Goal: Task Accomplishment & Management: Complete application form

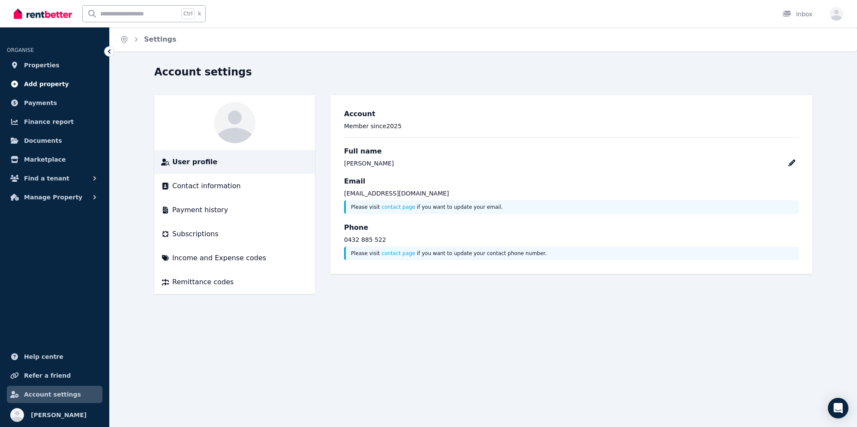
click at [38, 83] on span "Add property" at bounding box center [46, 84] width 45 height 10
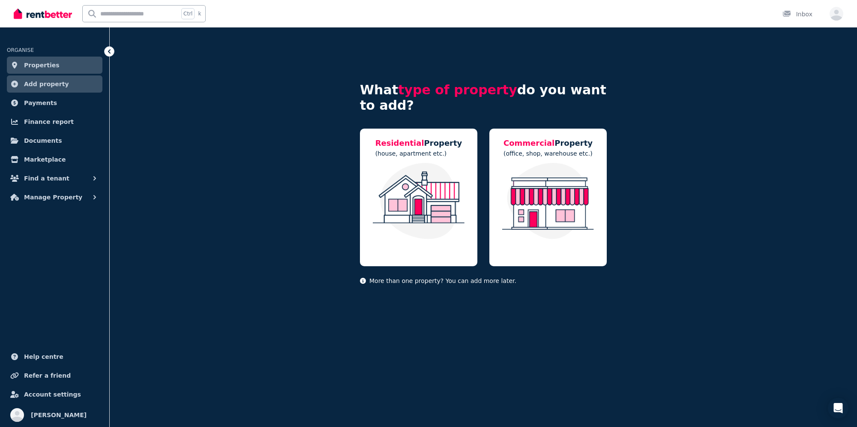
click at [36, 68] on span "Properties" at bounding box center [42, 65] width 36 height 10
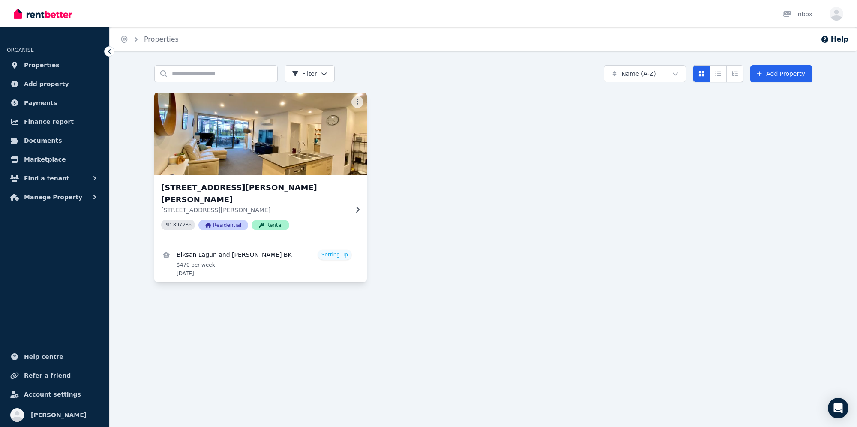
click at [303, 192] on h3 "[STREET_ADDRESS][PERSON_NAME][PERSON_NAME]" at bounding box center [254, 194] width 187 height 24
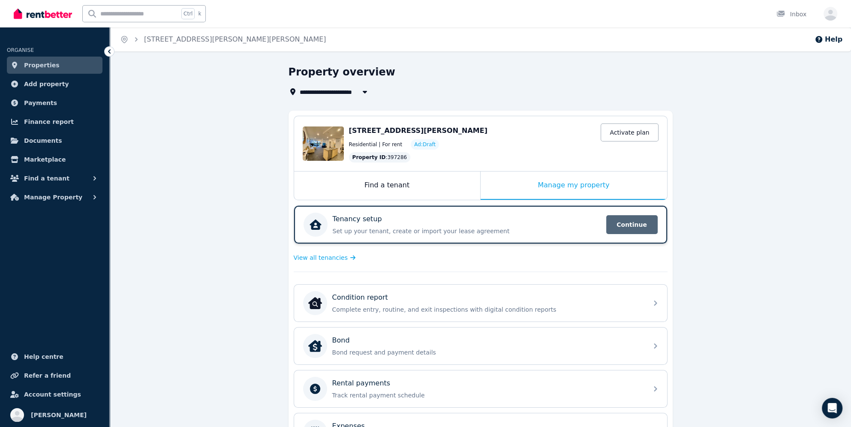
click at [614, 225] on span "Continue" at bounding box center [631, 224] width 51 height 19
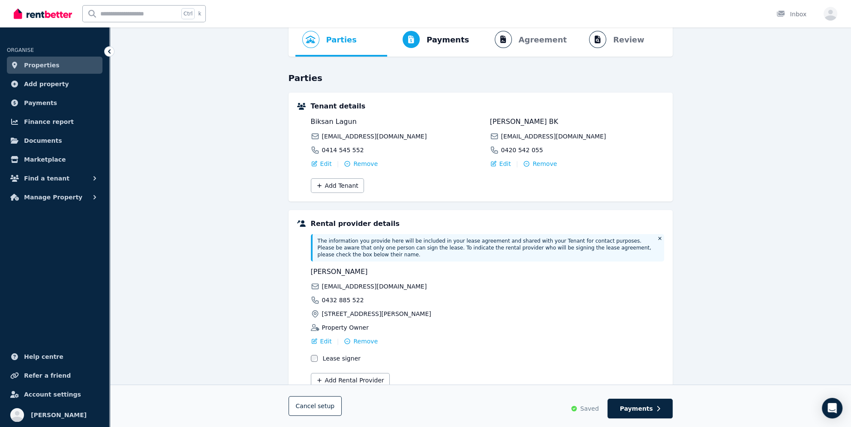
scroll to position [71, 0]
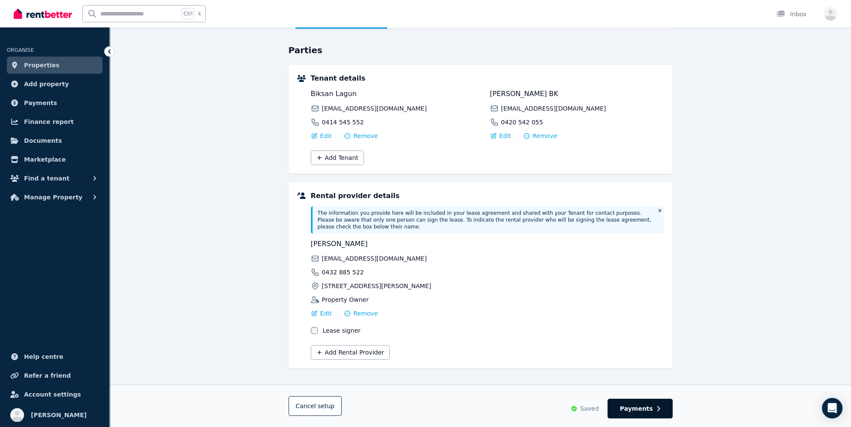
click at [639, 405] on span "Payments" at bounding box center [636, 408] width 33 height 9
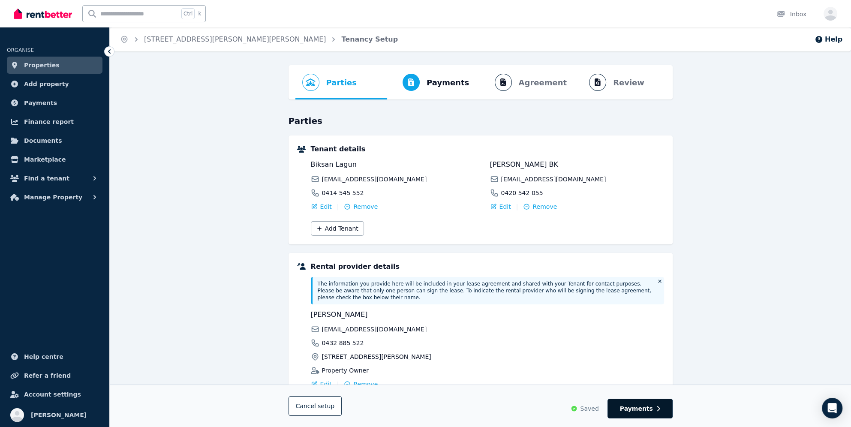
select select "**********"
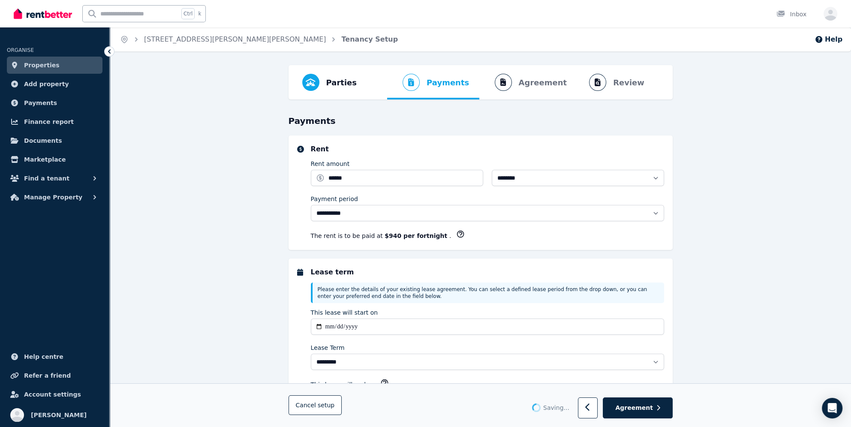
select select "**********"
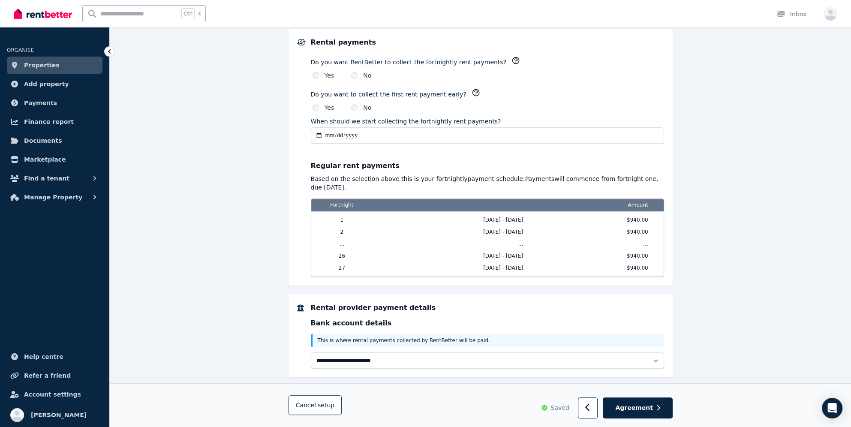
scroll to position [624, 0]
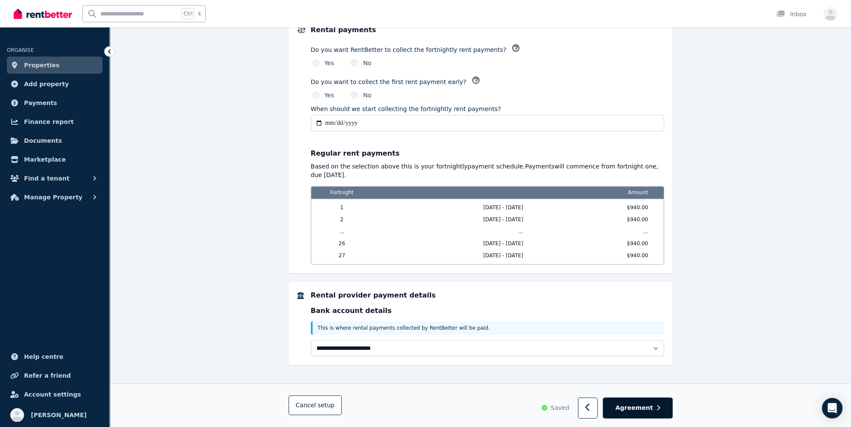
click at [644, 407] on span "Agreement" at bounding box center [634, 408] width 38 height 9
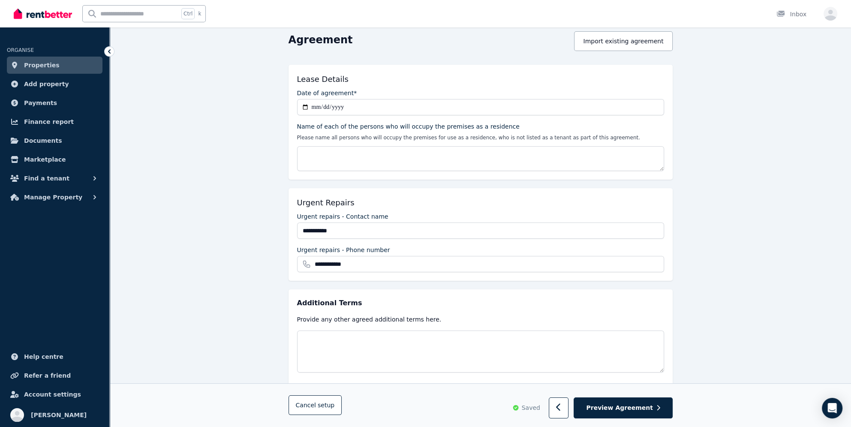
scroll to position [110, 0]
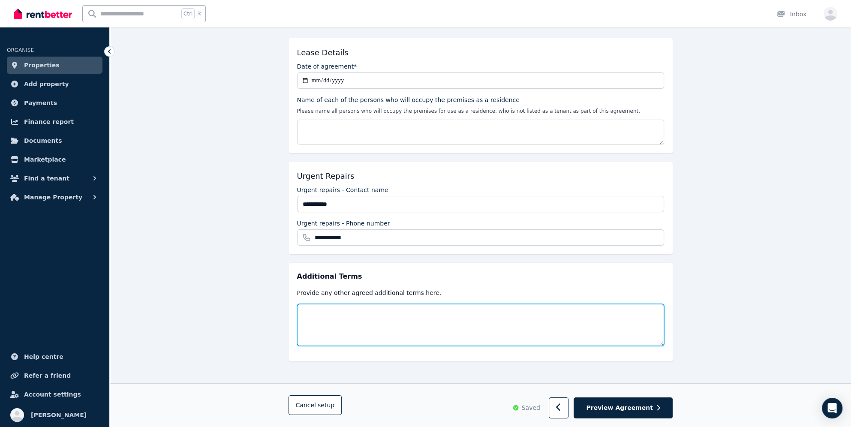
click at [331, 317] on textarea at bounding box center [480, 325] width 367 height 42
paste textarea "**********"
type textarea "**********"
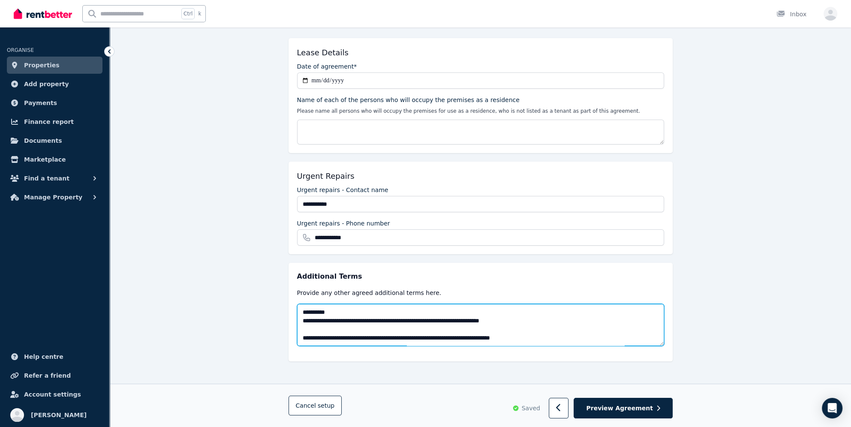
click at [661, 342] on textarea at bounding box center [480, 325] width 367 height 42
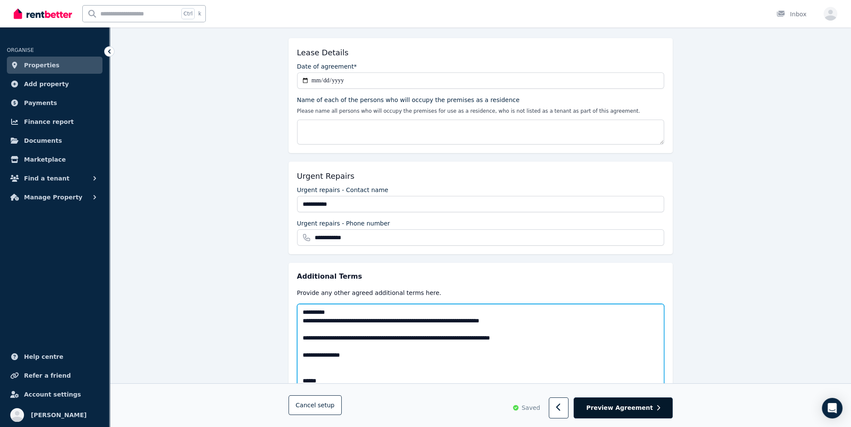
drag, startPoint x: 661, startPoint y: 342, endPoint x: 651, endPoint y: 402, distance: 60.4
click at [656, 415] on div "**********" at bounding box center [480, 230] width 741 height 550
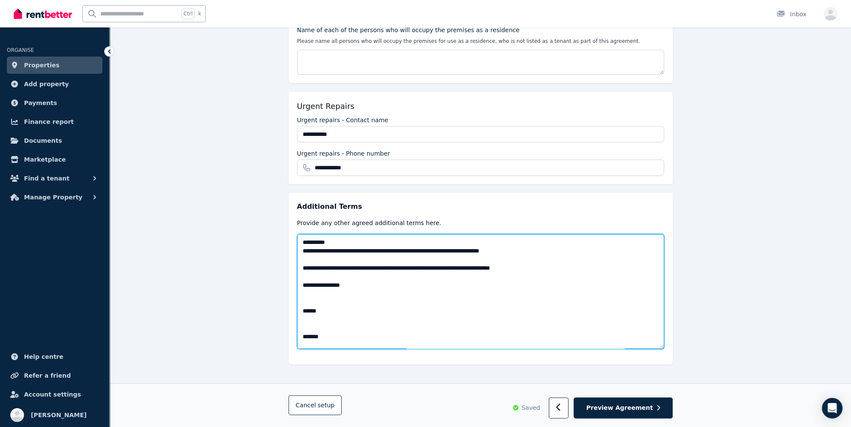
scroll to position [183, 0]
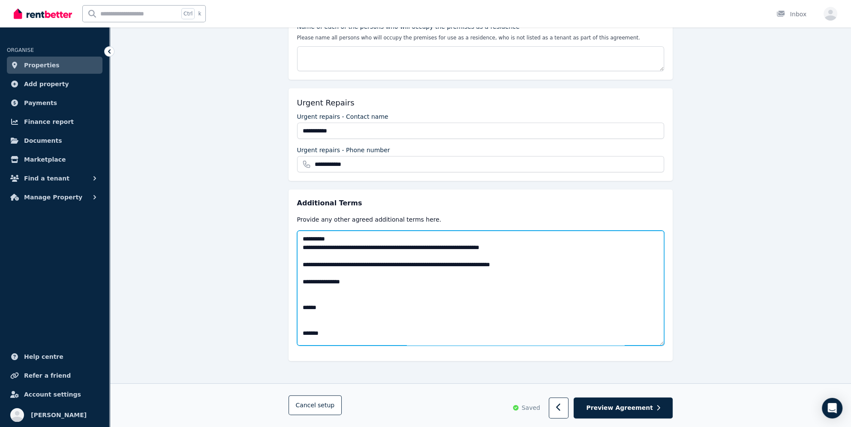
click at [518, 246] on textarea at bounding box center [480, 288] width 367 height 115
drag, startPoint x: 519, startPoint y: 248, endPoint x: 505, endPoint y: 247, distance: 13.8
click at [505, 247] on textarea at bounding box center [480, 288] width 367 height 115
click at [509, 250] on textarea at bounding box center [480, 288] width 367 height 115
drag, startPoint x: 506, startPoint y: 247, endPoint x: 514, endPoint y: 247, distance: 8.2
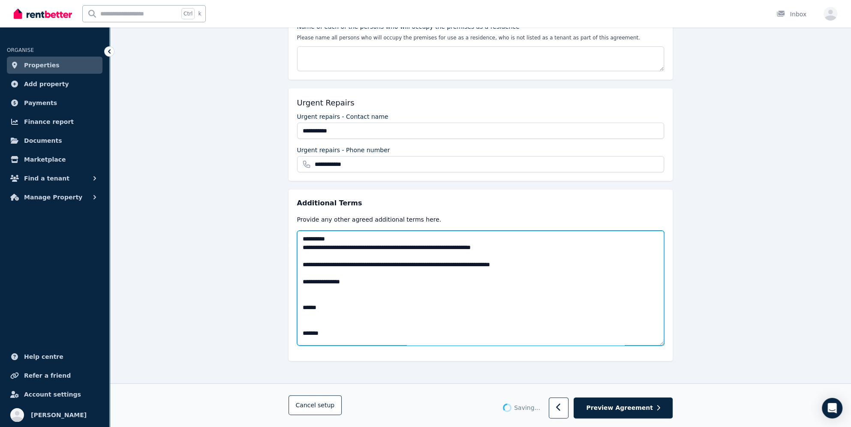
click at [514, 247] on textarea at bounding box center [480, 288] width 367 height 115
click at [521, 261] on textarea at bounding box center [480, 288] width 367 height 115
click at [370, 283] on textarea at bounding box center [480, 288] width 367 height 115
click at [347, 314] on textarea at bounding box center [480, 288] width 367 height 115
click at [308, 308] on textarea at bounding box center [480, 288] width 367 height 115
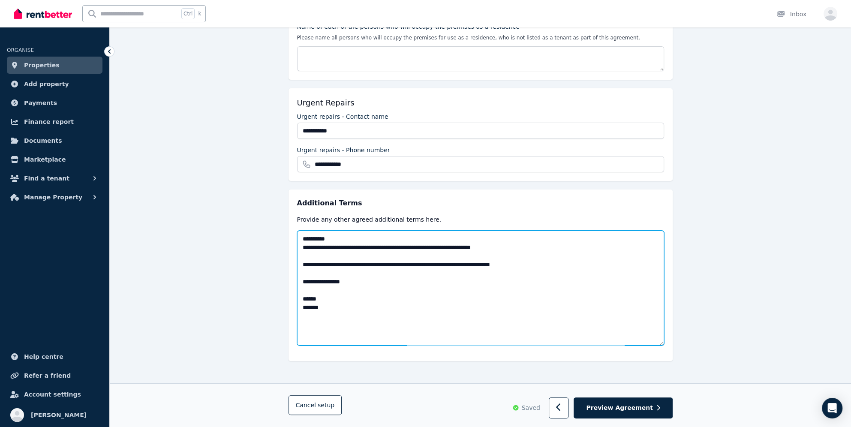
click at [318, 288] on textarea at bounding box center [480, 288] width 367 height 115
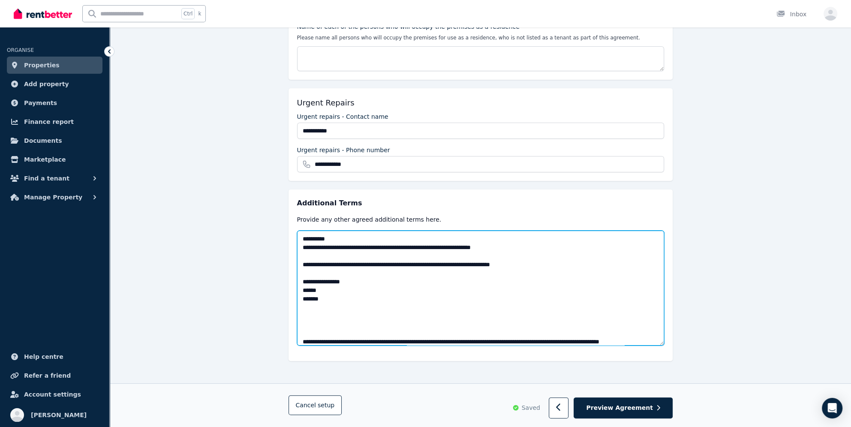
click at [328, 319] on textarea at bounding box center [480, 288] width 367 height 115
click at [326, 308] on textarea at bounding box center [480, 288] width 367 height 115
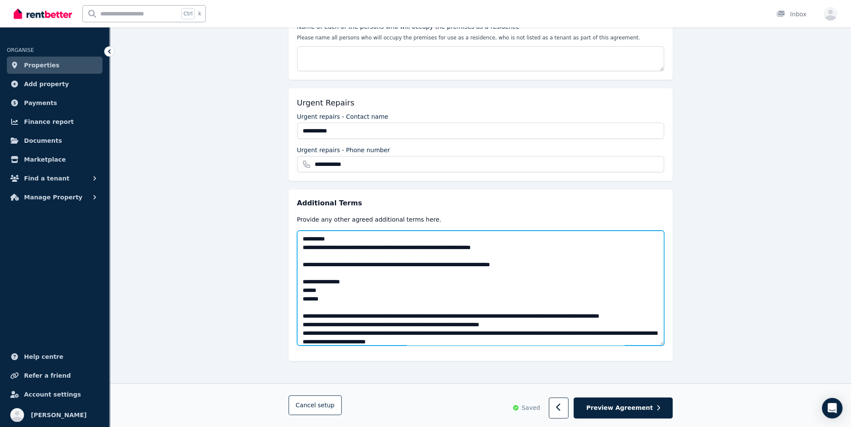
click at [374, 281] on textarea at bounding box center [480, 288] width 367 height 115
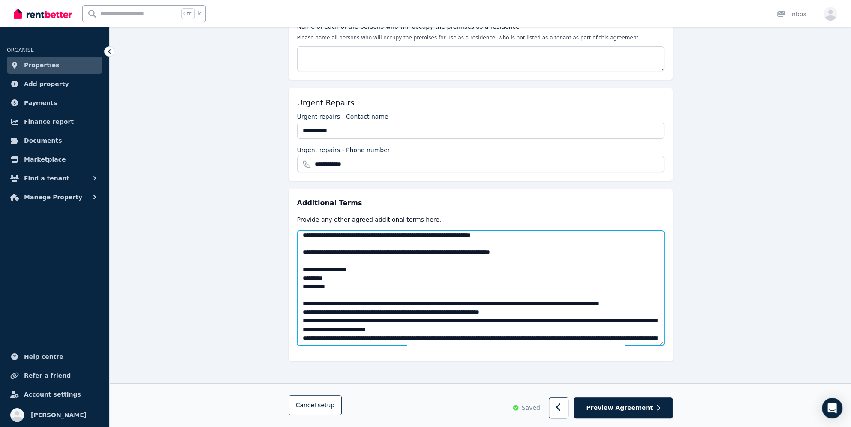
scroll to position [0, 0]
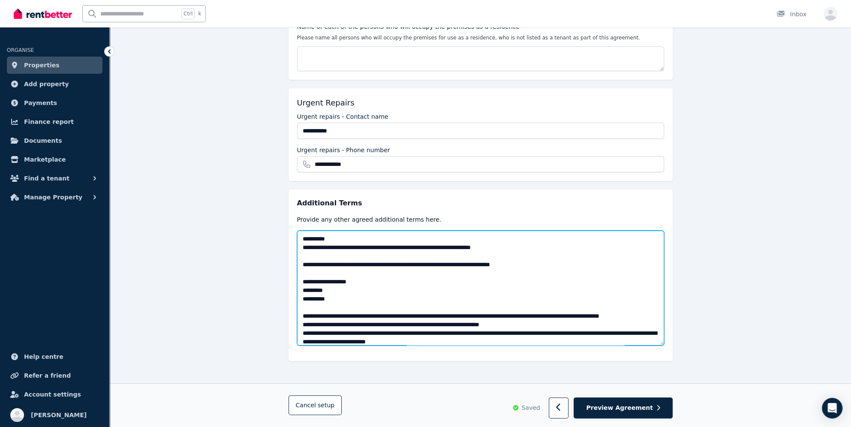
click at [301, 245] on textarea at bounding box center [480, 288] width 367 height 115
click at [305, 256] on textarea at bounding box center [480, 288] width 367 height 115
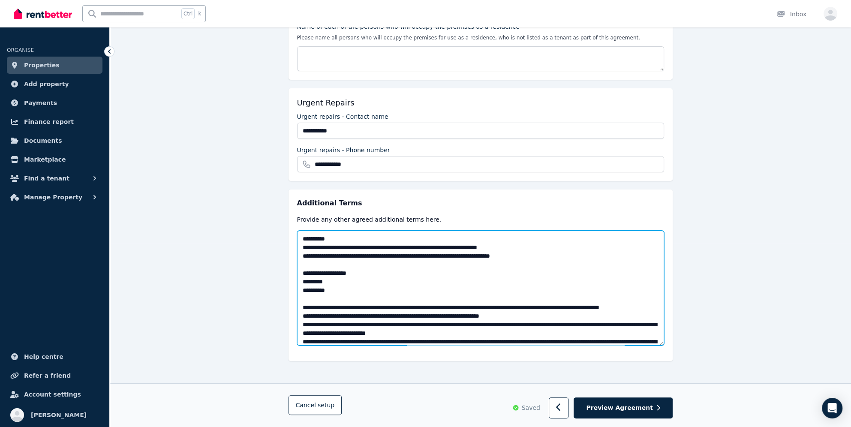
click at [303, 262] on textarea at bounding box center [480, 288] width 367 height 115
click at [304, 305] on textarea at bounding box center [480, 288] width 367 height 115
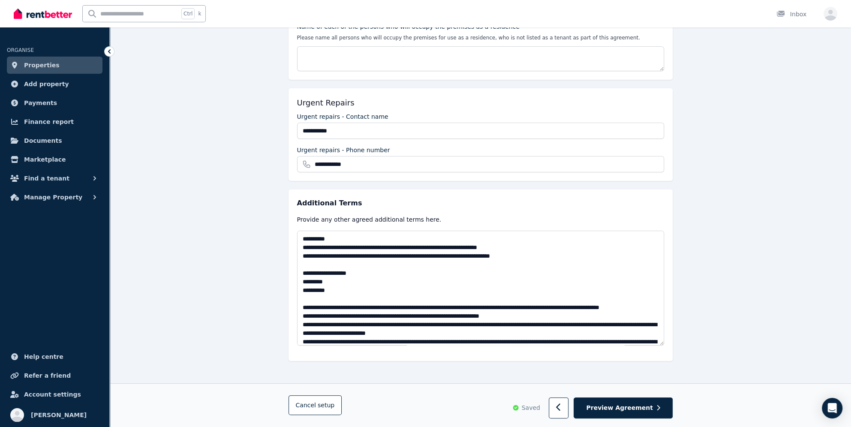
click at [293, 308] on div "Additional Terms Provide any other agreed additional terms here." at bounding box center [480, 274] width 384 height 171
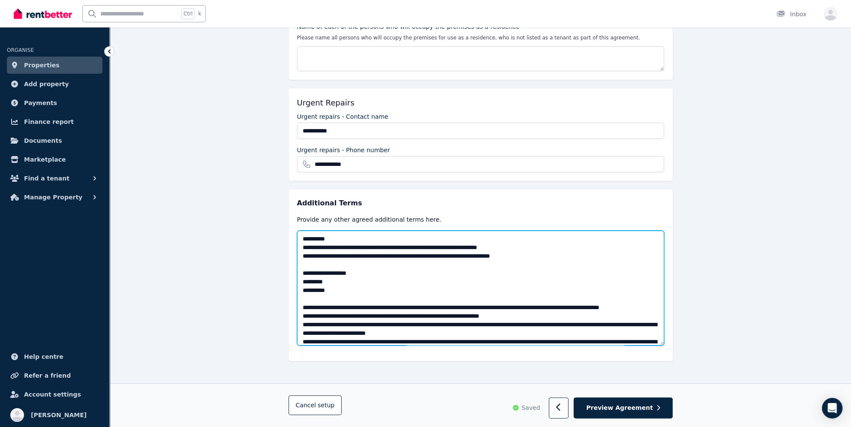
click at [300, 305] on textarea at bounding box center [480, 288] width 367 height 115
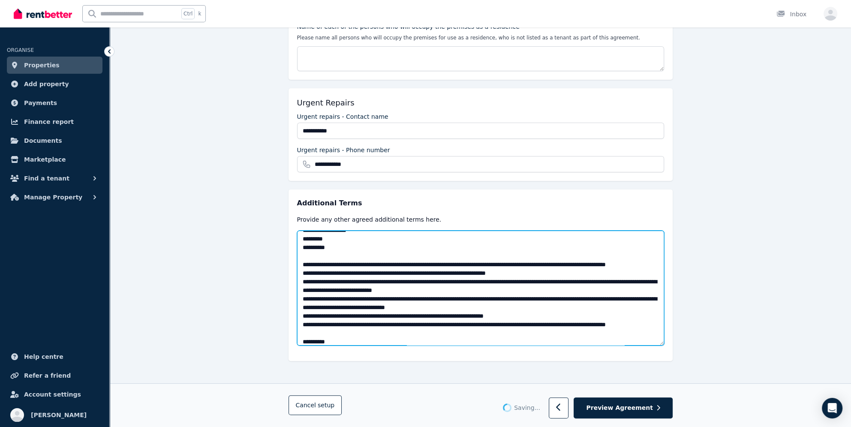
scroll to position [86, 0]
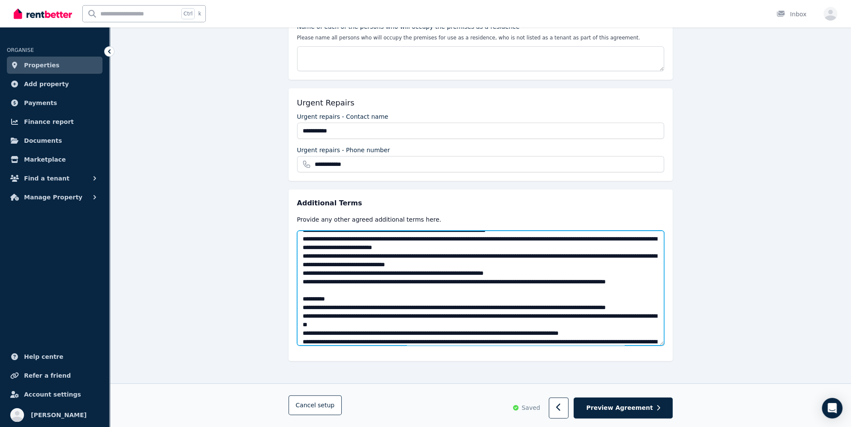
click at [300, 264] on textarea at bounding box center [480, 288] width 367 height 115
click at [300, 281] on textarea at bounding box center [480, 288] width 367 height 115
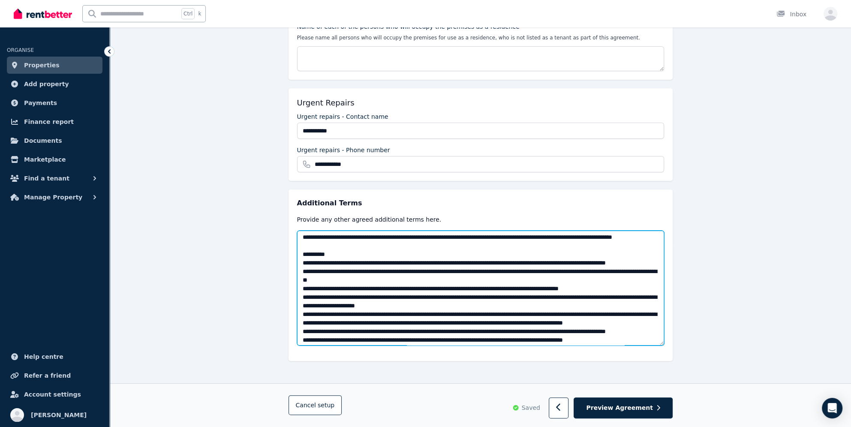
scroll to position [129, 0]
click at [300, 281] on textarea at bounding box center [480, 288] width 367 height 115
click at [303, 296] on textarea at bounding box center [480, 288] width 367 height 115
click at [302, 317] on textarea at bounding box center [480, 288] width 367 height 115
click at [302, 312] on textarea at bounding box center [480, 288] width 367 height 115
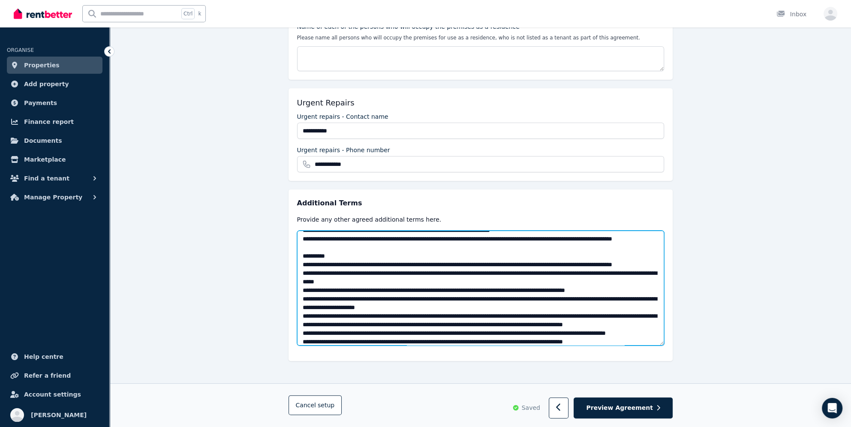
click at [304, 323] on textarea at bounding box center [480, 288] width 367 height 115
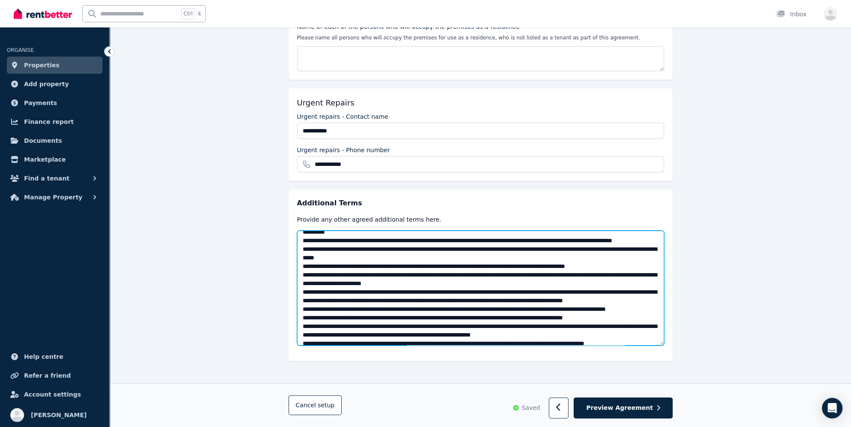
scroll to position [214, 0]
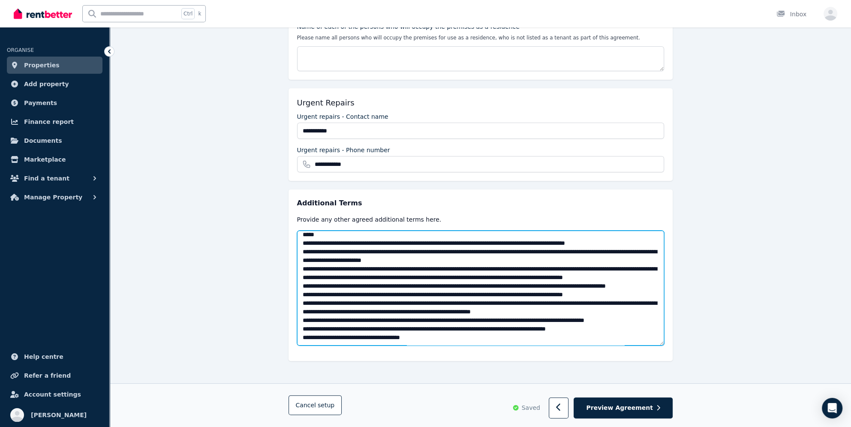
click at [300, 257] on textarea at bounding box center [480, 288] width 367 height 115
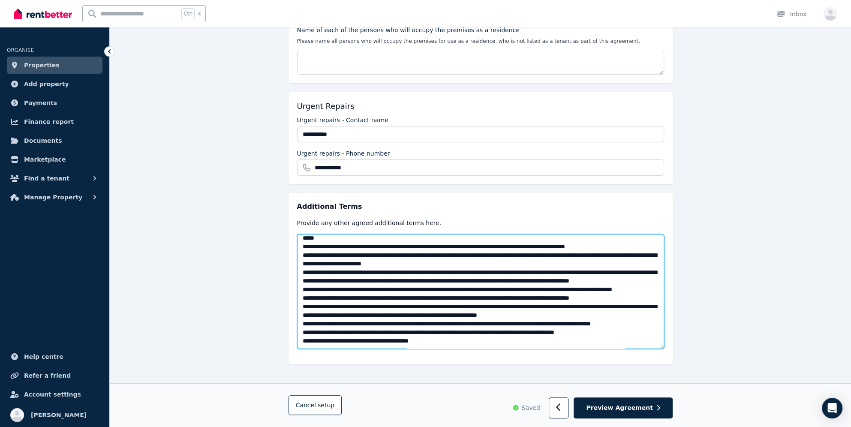
scroll to position [183, 0]
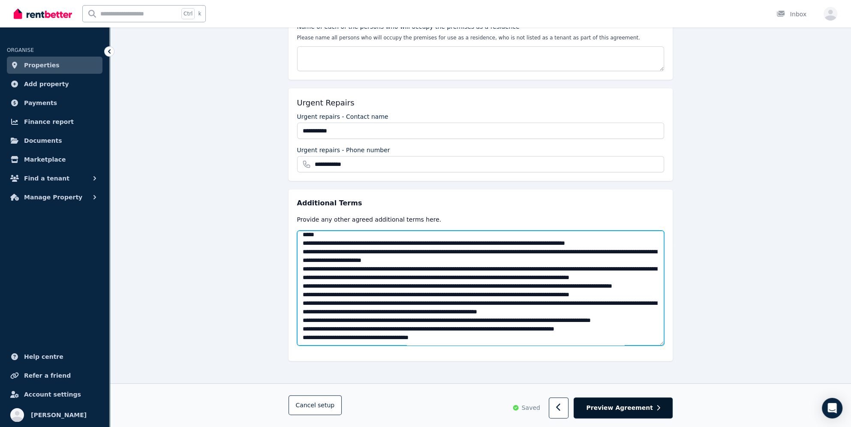
type textarea "**********"
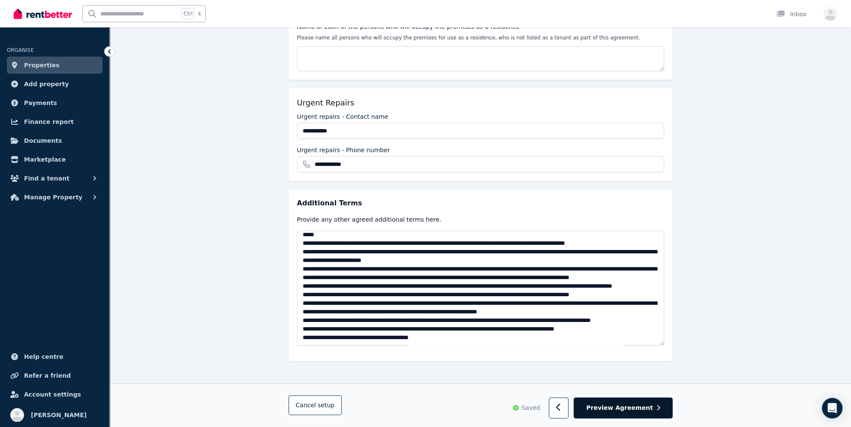
click at [599, 409] on span "Preview Agreement" at bounding box center [619, 408] width 66 height 9
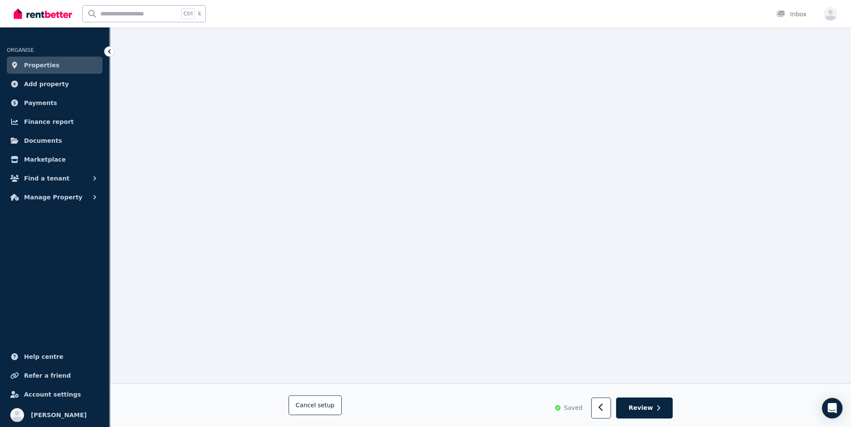
scroll to position [13541, 0]
click at [656, 405] on icon "button" at bounding box center [658, 408] width 4 height 6
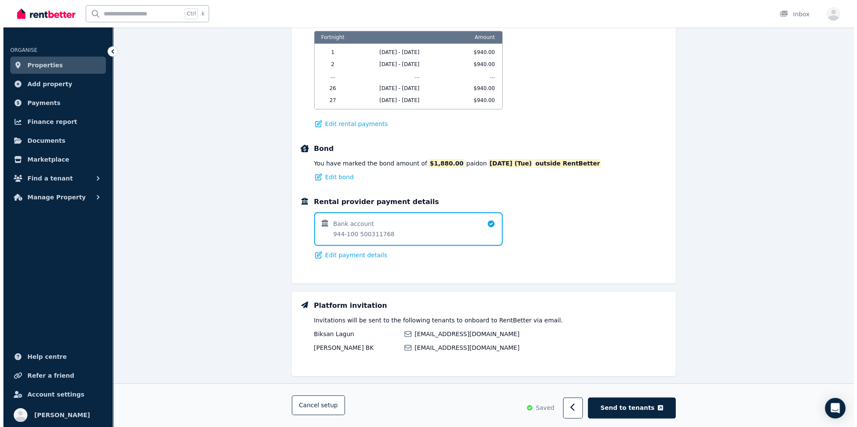
scroll to position [495, 0]
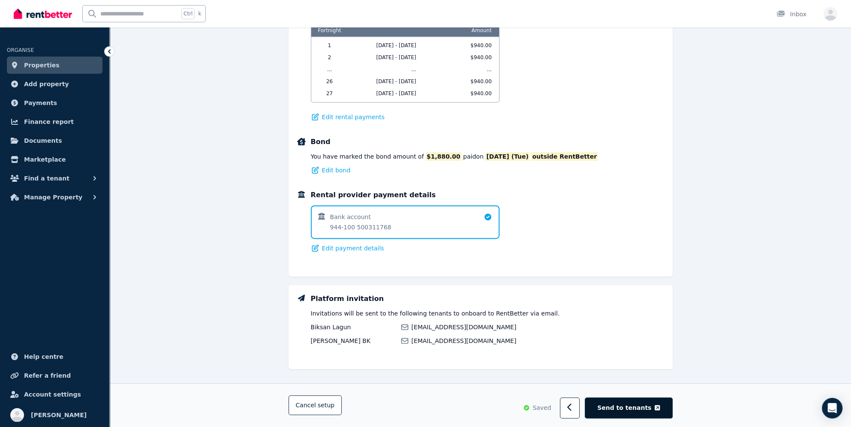
click at [639, 408] on span "Send to tenants" at bounding box center [624, 408] width 54 height 9
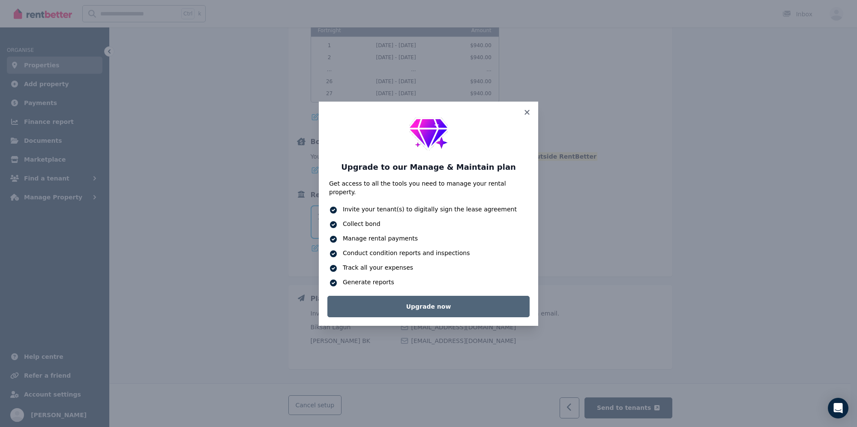
click at [439, 302] on link "Upgrade now" at bounding box center [428, 306] width 202 height 21
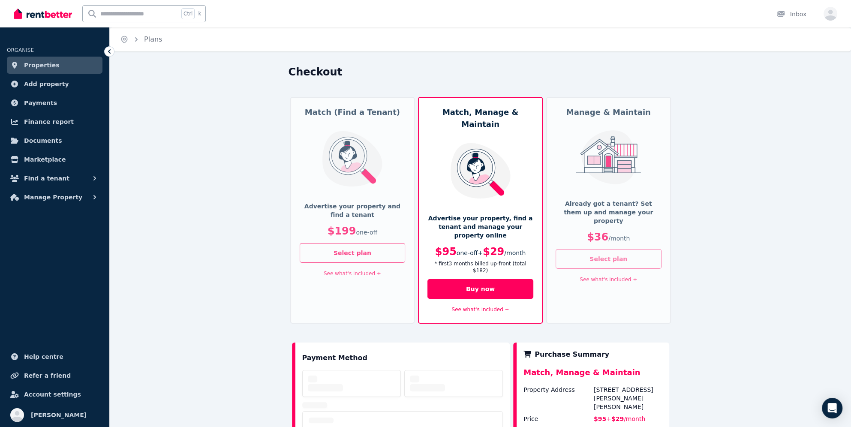
click at [599, 252] on button "Select plan" at bounding box center [608, 259] width 106 height 20
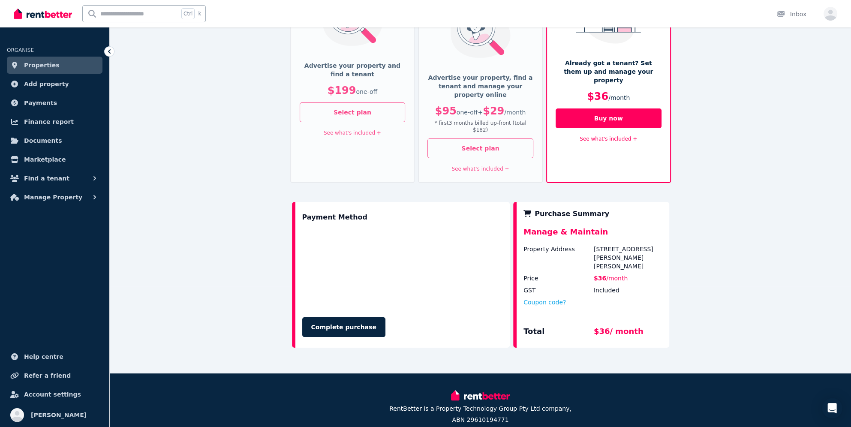
scroll to position [151, 0]
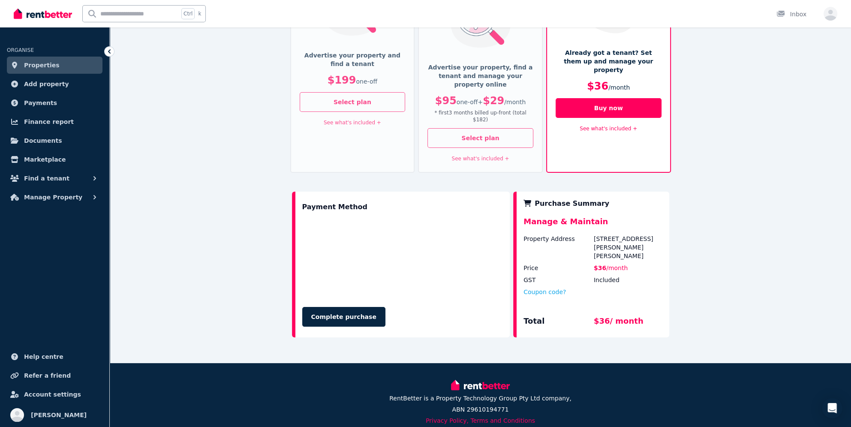
click at [300, 269] on iframe at bounding box center [402, 257] width 204 height 81
click at [324, 307] on button "Complete purchase" at bounding box center [343, 317] width 83 height 20
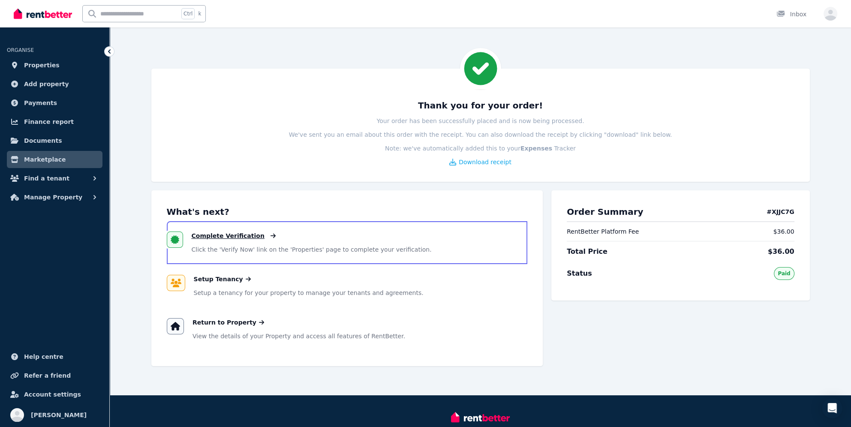
click at [204, 237] on span "Complete Verification" at bounding box center [228, 235] width 73 height 9
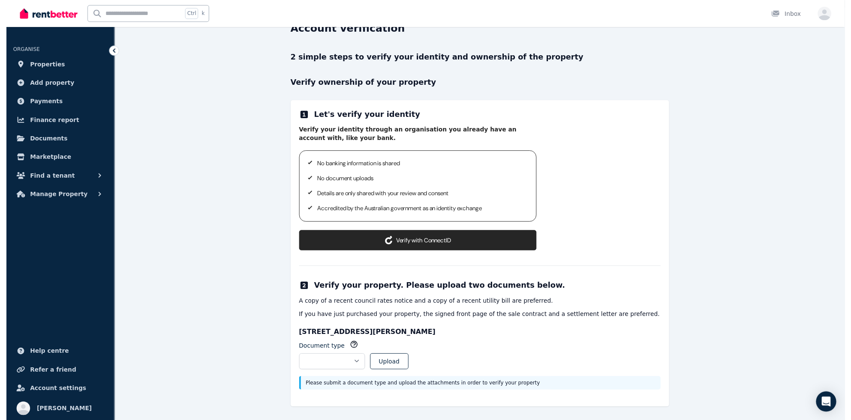
scroll to position [43, 0]
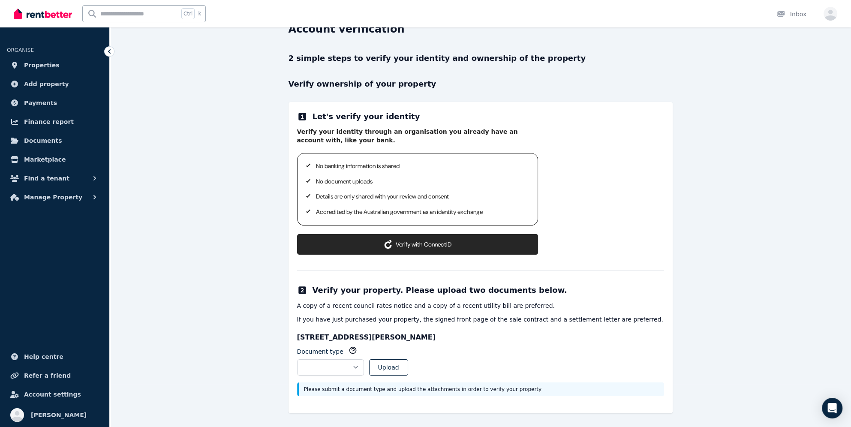
click at [424, 240] on button "Verify with ConnectID" at bounding box center [417, 244] width 241 height 21
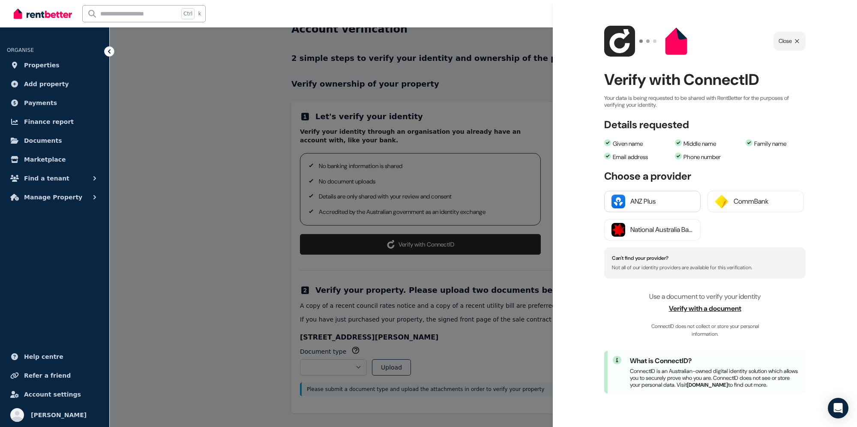
click at [653, 197] on div "ANZ Plus" at bounding box center [661, 201] width 63 height 10
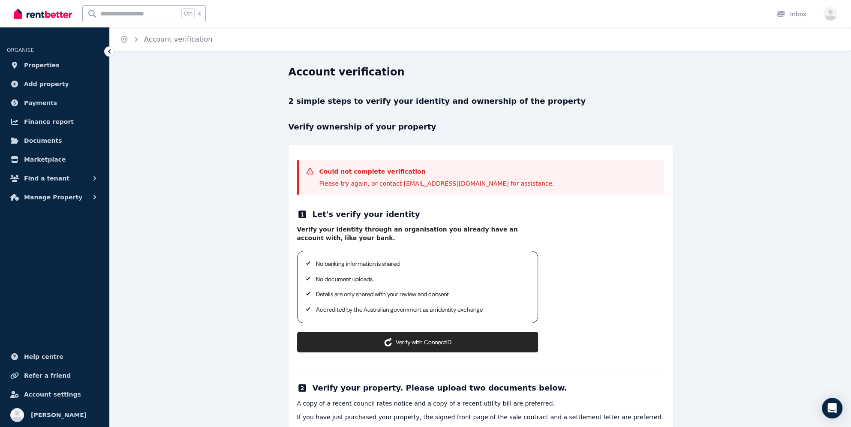
click at [445, 338] on button "Verify with ConnectID" at bounding box center [417, 342] width 241 height 21
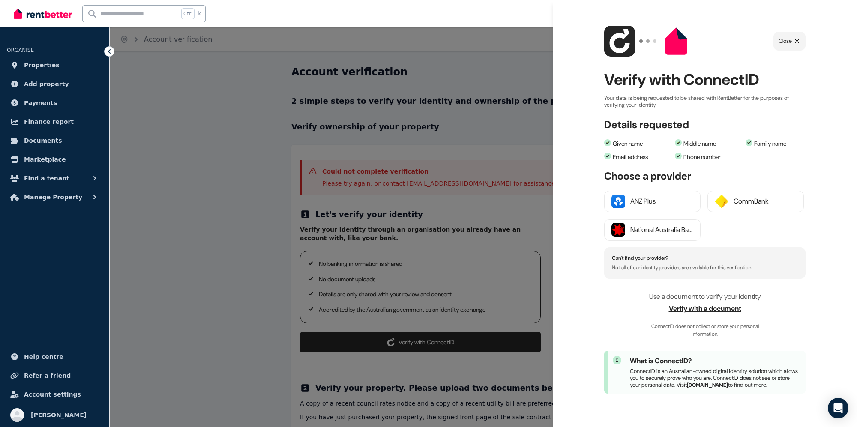
click at [705, 306] on span "Verify with a document" at bounding box center [704, 308] width 201 height 10
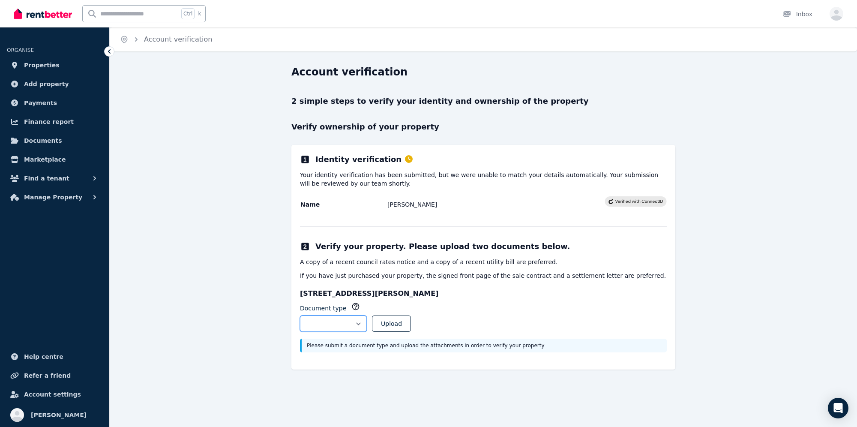
click at [367, 323] on select "**********" at bounding box center [333, 323] width 67 height 16
select select "**********"
click at [300, 315] on select "**********" at bounding box center [333, 323] width 67 height 16
click at [411, 320] on button "Upload" at bounding box center [391, 323] width 39 height 16
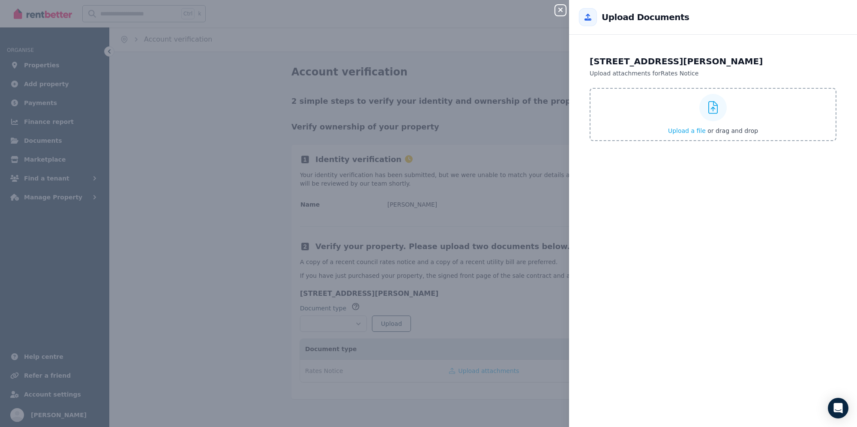
click at [683, 132] on span "Upload a file" at bounding box center [687, 130] width 38 height 7
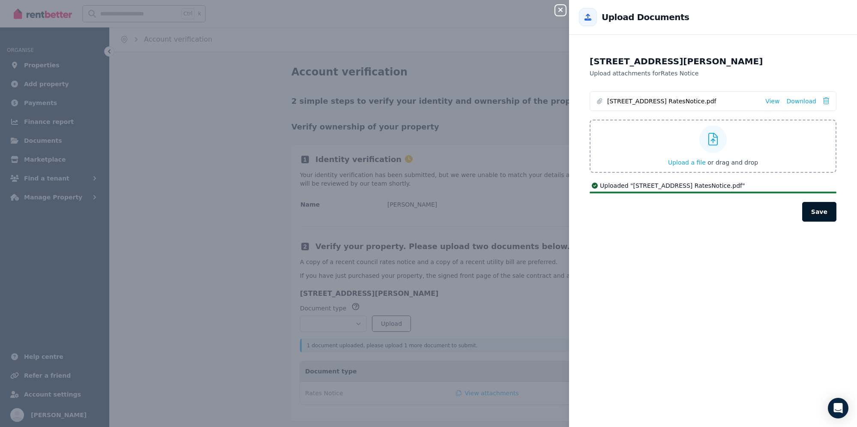
click at [819, 212] on button "Save" at bounding box center [819, 212] width 34 height 20
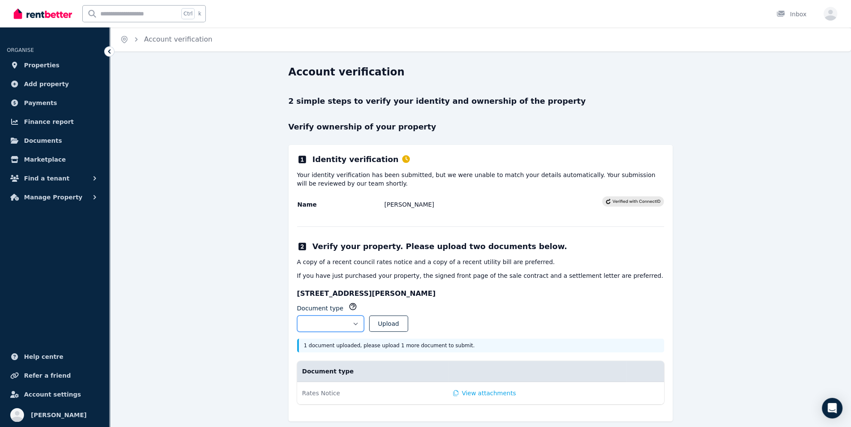
click at [364, 323] on select "**********" at bounding box center [330, 323] width 67 height 16
select select "**********"
click at [297, 315] on select "**********" at bounding box center [330, 323] width 67 height 16
click at [408, 323] on button "Upload" at bounding box center [388, 323] width 39 height 16
select select
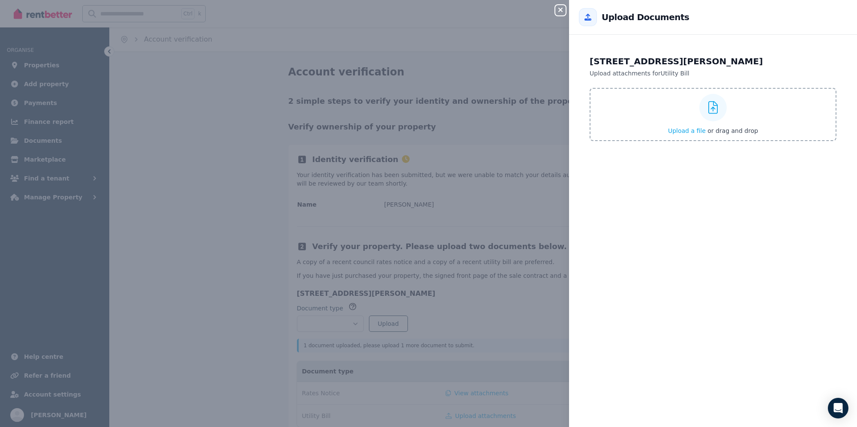
click at [680, 132] on span "Upload a file" at bounding box center [687, 130] width 38 height 7
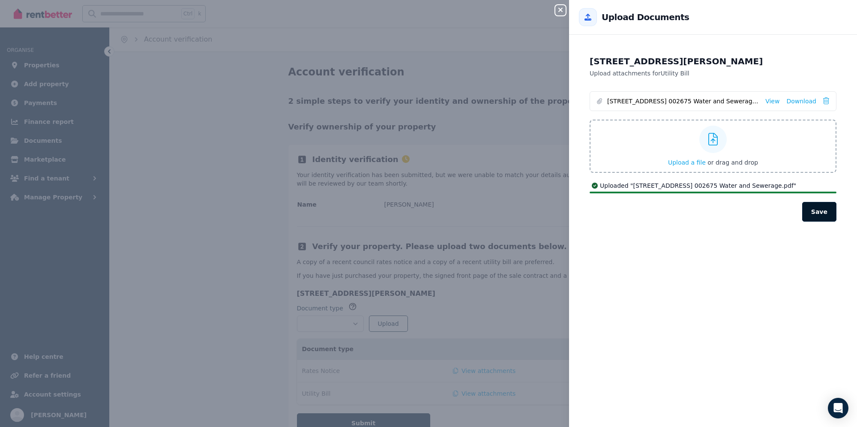
click at [815, 212] on button "Save" at bounding box center [819, 212] width 34 height 20
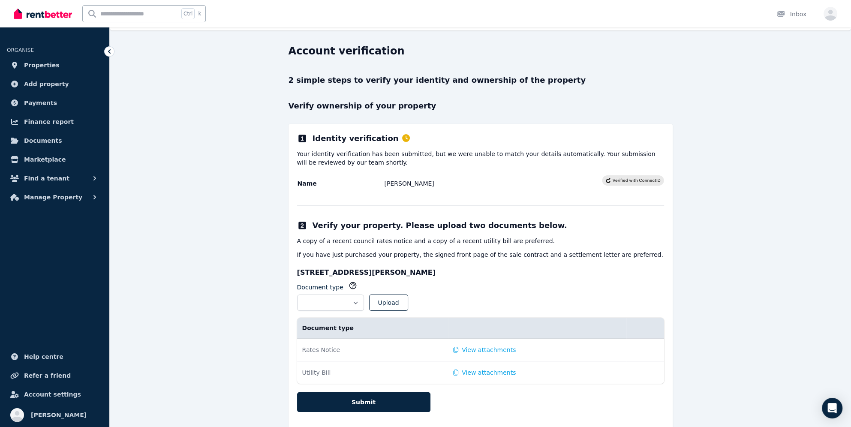
scroll to position [37, 0]
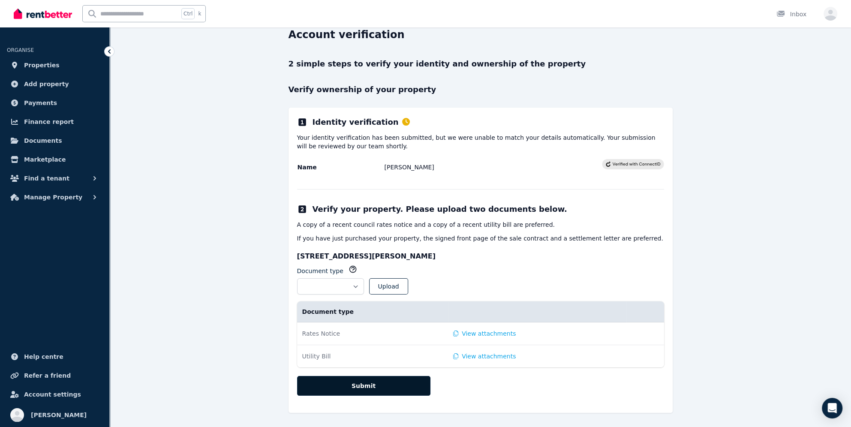
click at [343, 384] on button "Submit" at bounding box center [363, 386] width 133 height 20
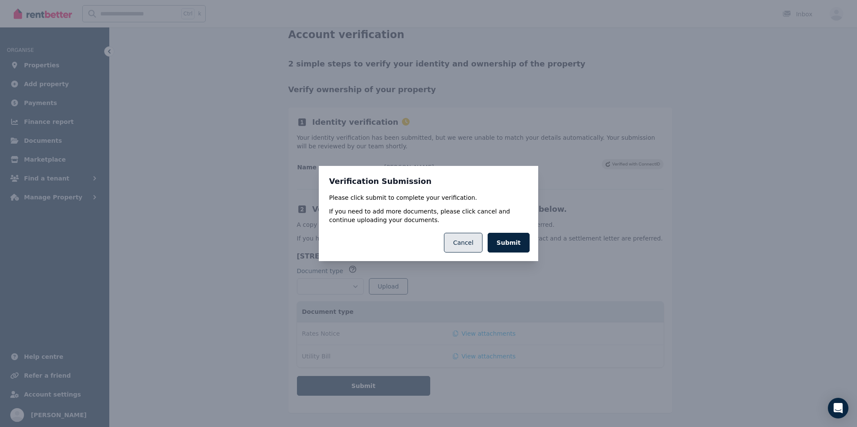
click at [466, 240] on button "Cancel" at bounding box center [463, 243] width 38 height 20
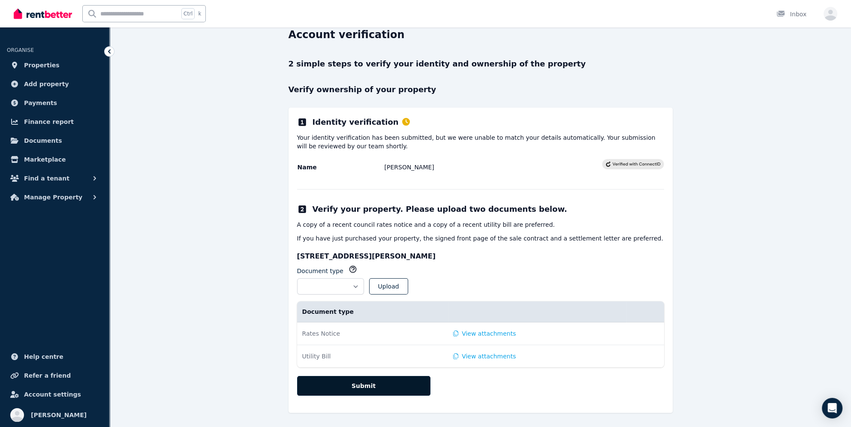
click at [348, 384] on button "Submit" at bounding box center [363, 386] width 133 height 20
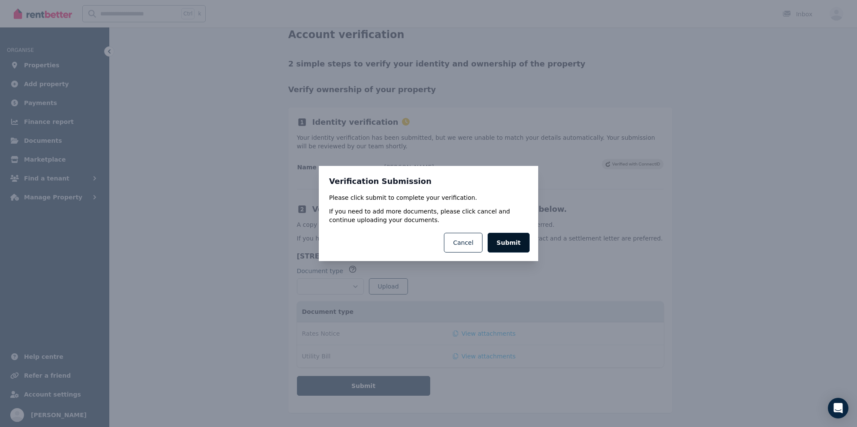
click at [509, 245] on button "Submit" at bounding box center [509, 243] width 42 height 20
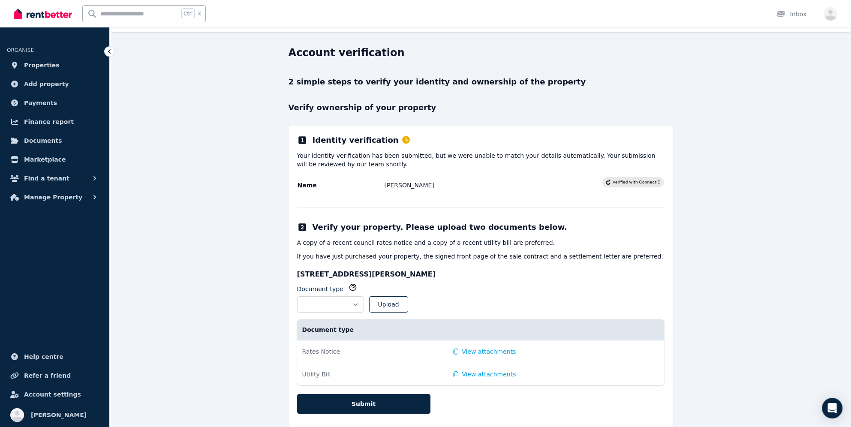
scroll to position [0, 0]
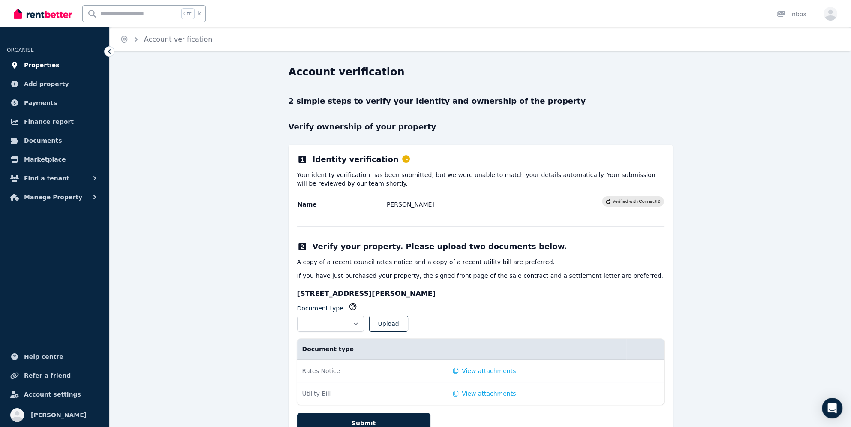
click at [50, 65] on span "Properties" at bounding box center [42, 65] width 36 height 10
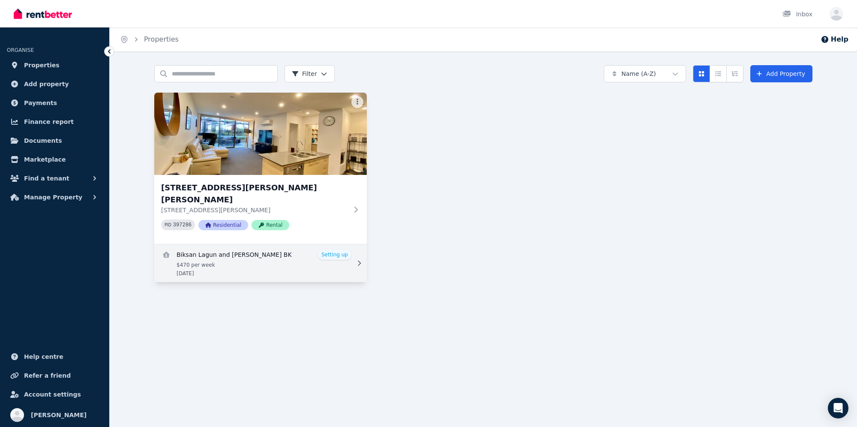
click at [295, 244] on link "View details for Biksan Lagun and Asmita Singh BK" at bounding box center [260, 263] width 213 height 38
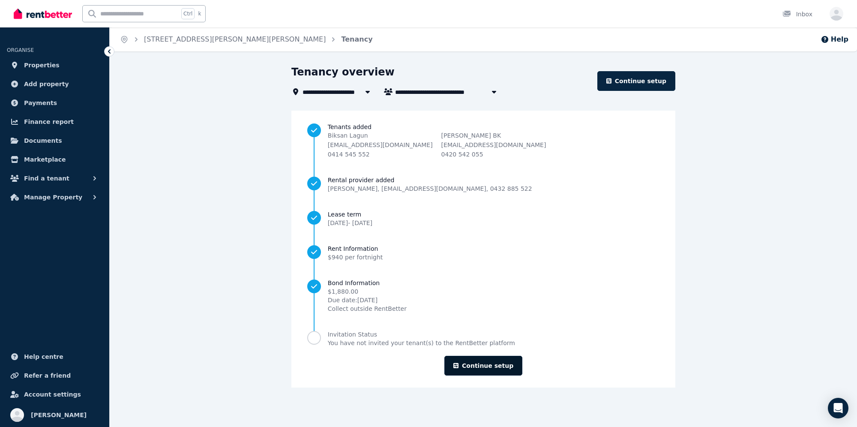
click at [487, 367] on link "Continue setup" at bounding box center [483, 366] width 78 height 20
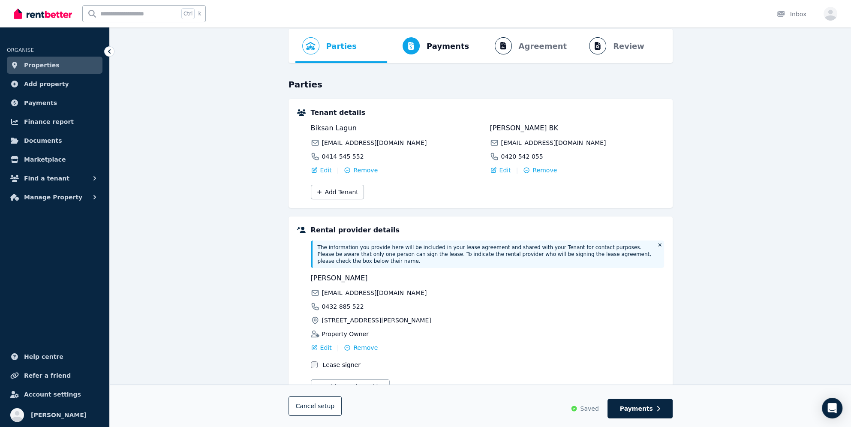
scroll to position [71, 0]
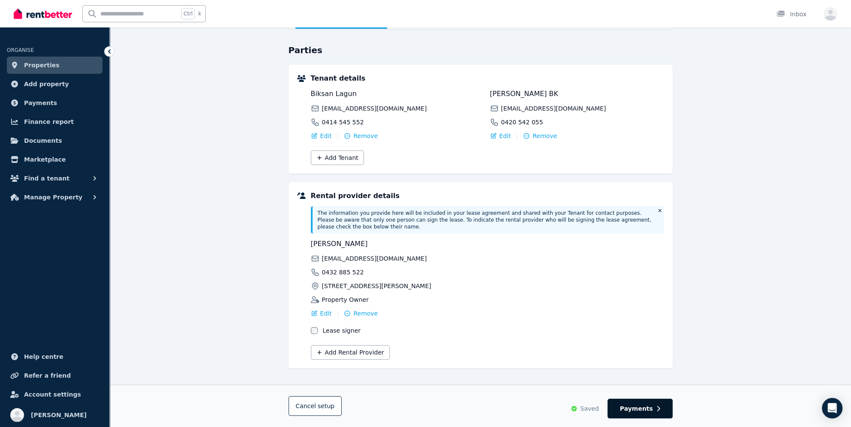
click at [628, 399] on button "Payments" at bounding box center [639, 408] width 65 height 20
select select "**********"
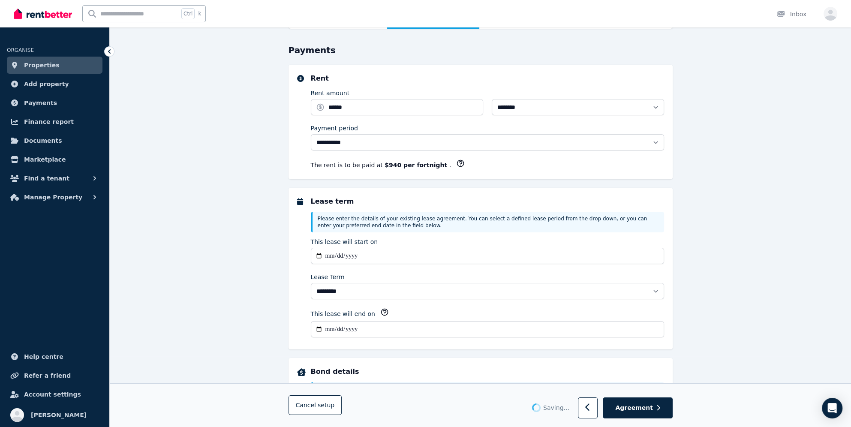
scroll to position [0, 0]
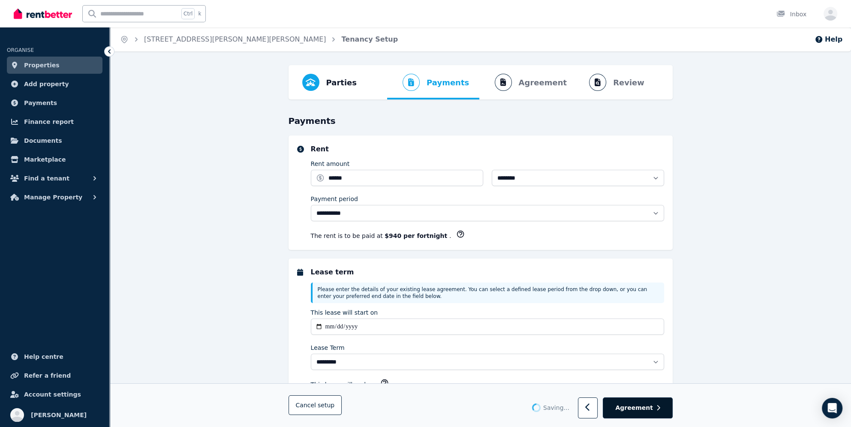
select select "**********"
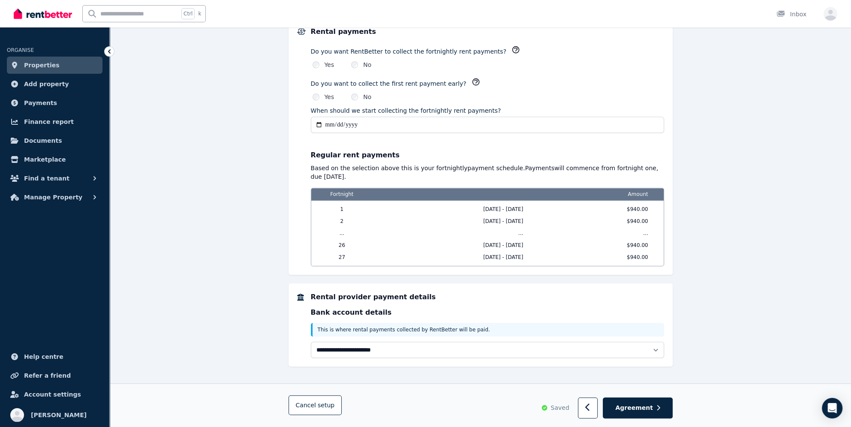
scroll to position [624, 0]
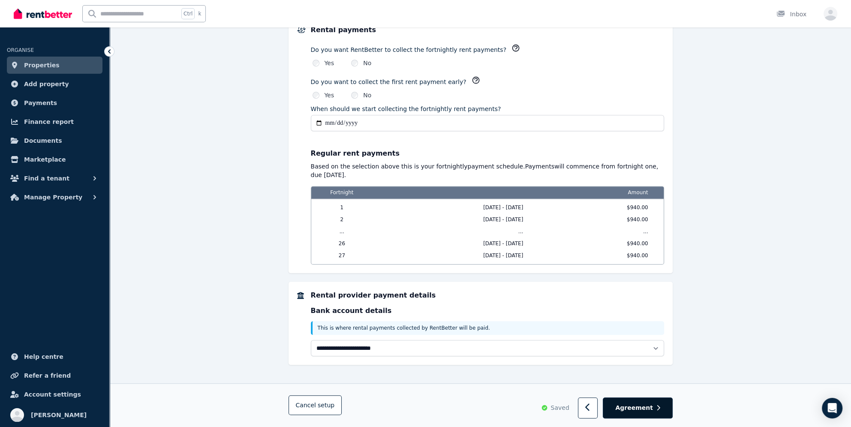
click at [652, 409] on span "Agreement" at bounding box center [634, 408] width 38 height 9
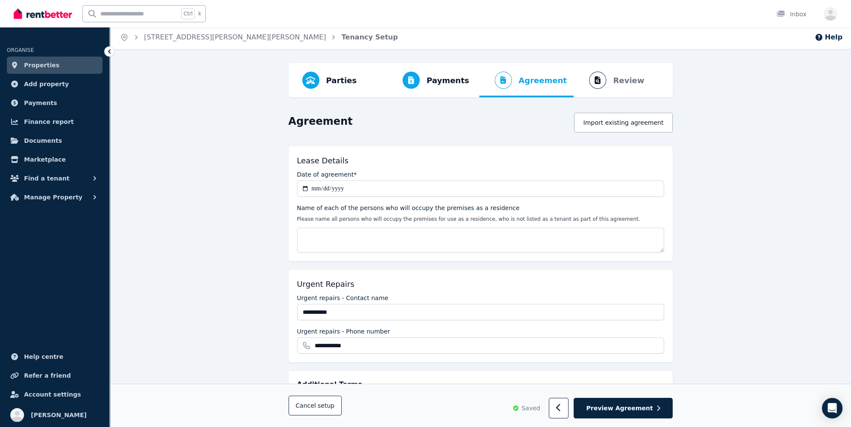
scroll to position [0, 0]
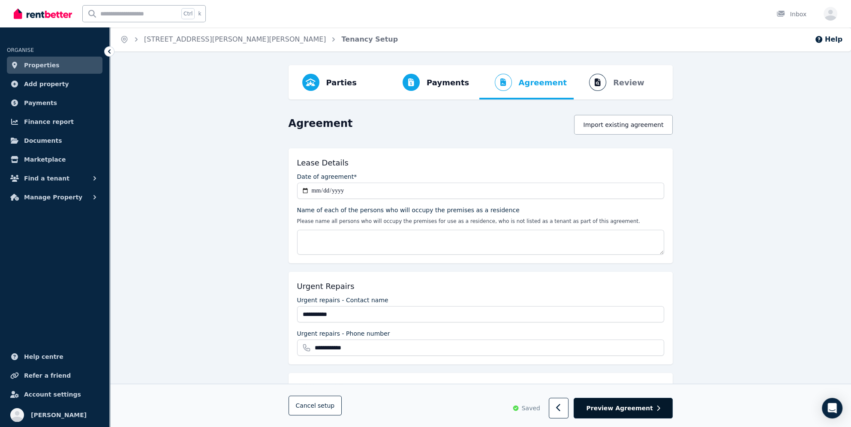
click at [631, 409] on span "Preview Agreement" at bounding box center [619, 408] width 66 height 9
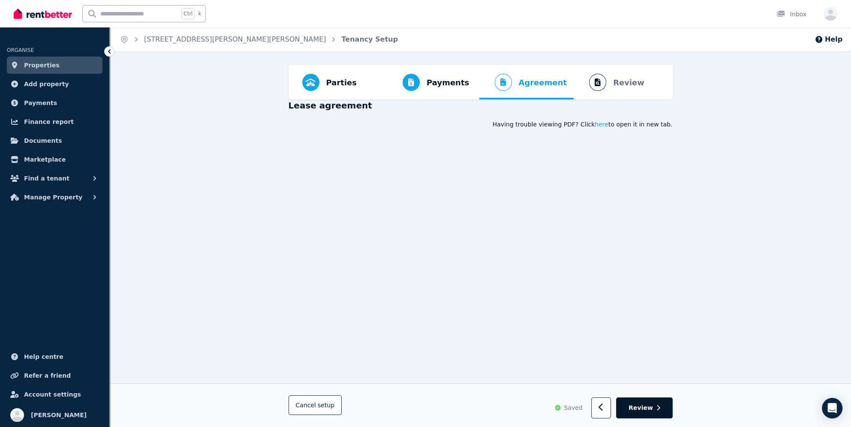
click at [635, 408] on span "Review" at bounding box center [640, 408] width 24 height 9
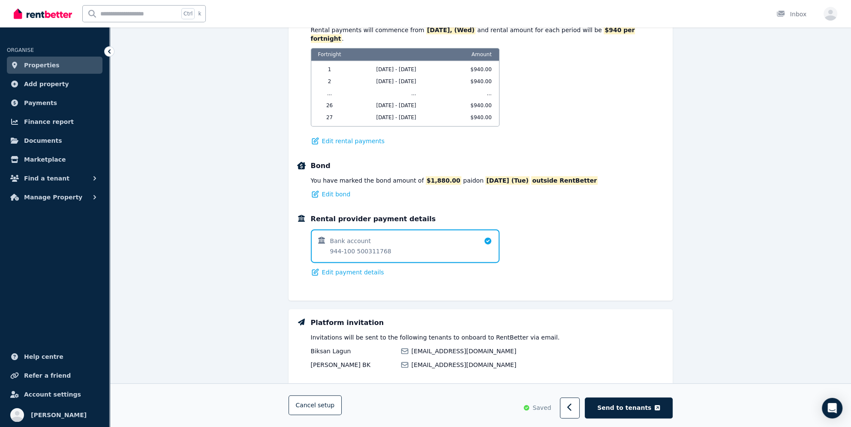
scroll to position [495, 0]
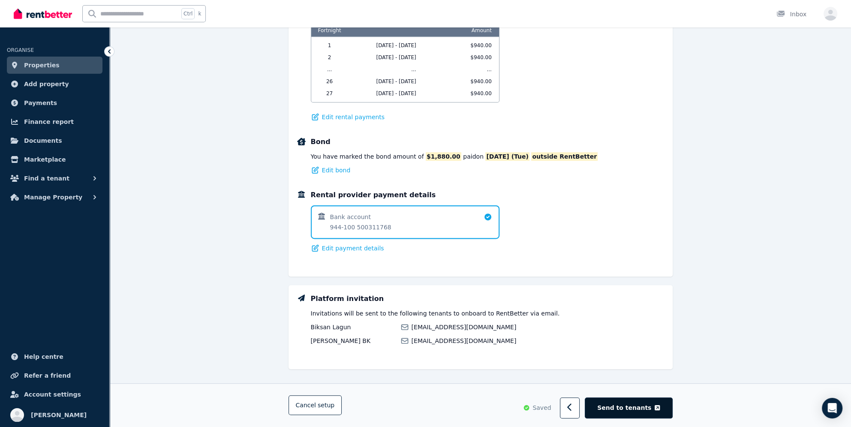
click at [655, 406] on icon "button" at bounding box center [656, 407] width 5 height 5
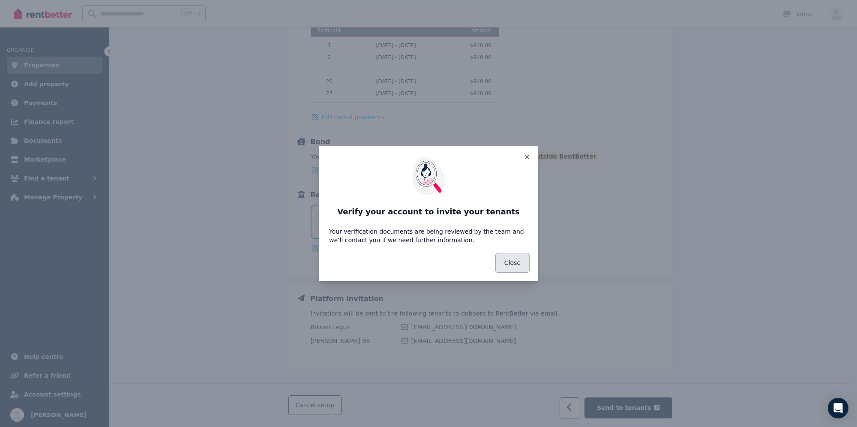
click at [514, 267] on button "Close" at bounding box center [512, 263] width 34 height 20
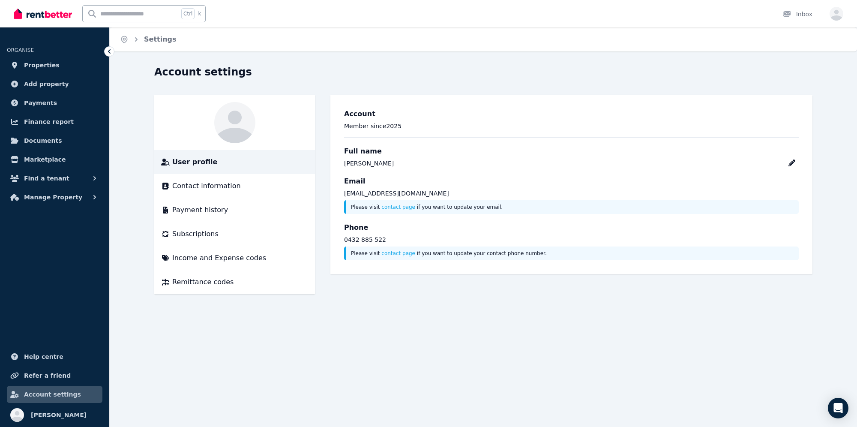
drag, startPoint x: 296, startPoint y: 0, endPoint x: 386, endPoint y: 76, distance: 117.6
click at [386, 76] on div "Account settings" at bounding box center [480, 73] width 653 height 16
click at [49, 58] on link "Properties" at bounding box center [55, 65] width 96 height 17
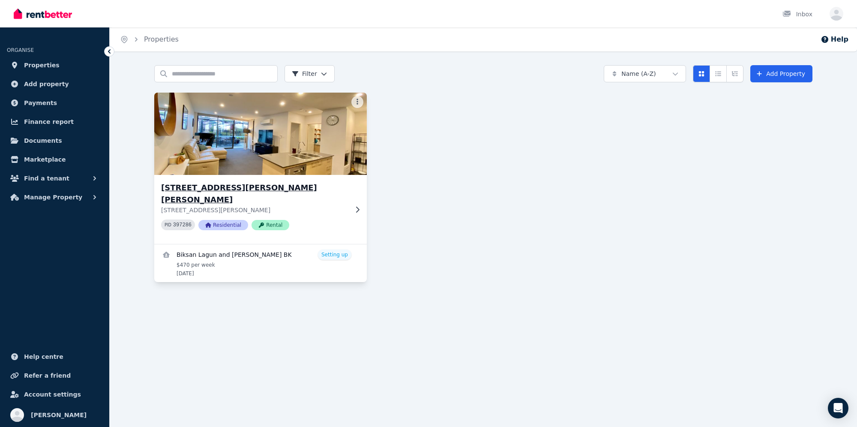
click at [344, 193] on h3 "[STREET_ADDRESS][PERSON_NAME][PERSON_NAME]" at bounding box center [254, 194] width 187 height 24
